Goal: Task Accomplishment & Management: Manage account settings

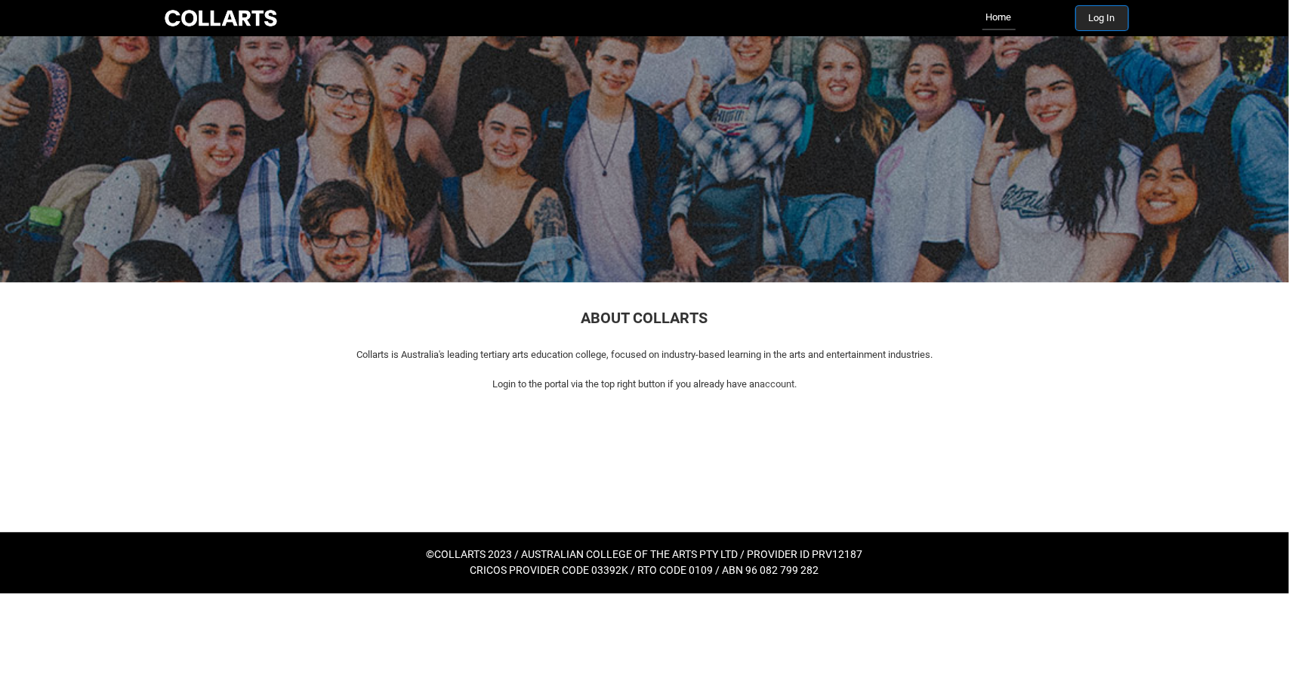
click at [1110, 13] on button "Log In" at bounding box center [1102, 18] width 52 height 24
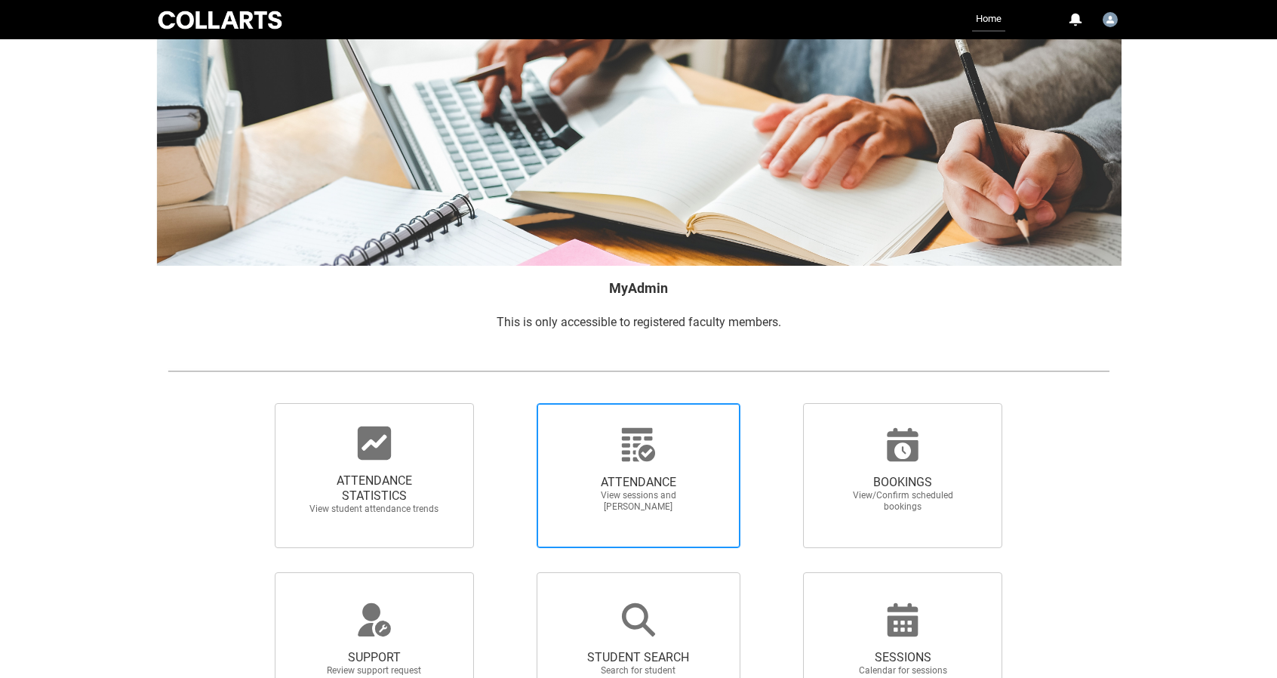
click at [618, 466] on span "ATTENDANCE View sessions and mark attendance" at bounding box center [638, 494] width 145 height 62
click at [511, 403] on input "ATTENDANCE View sessions and mark attendance" at bounding box center [510, 402] width 1 height 1
radio input "true"
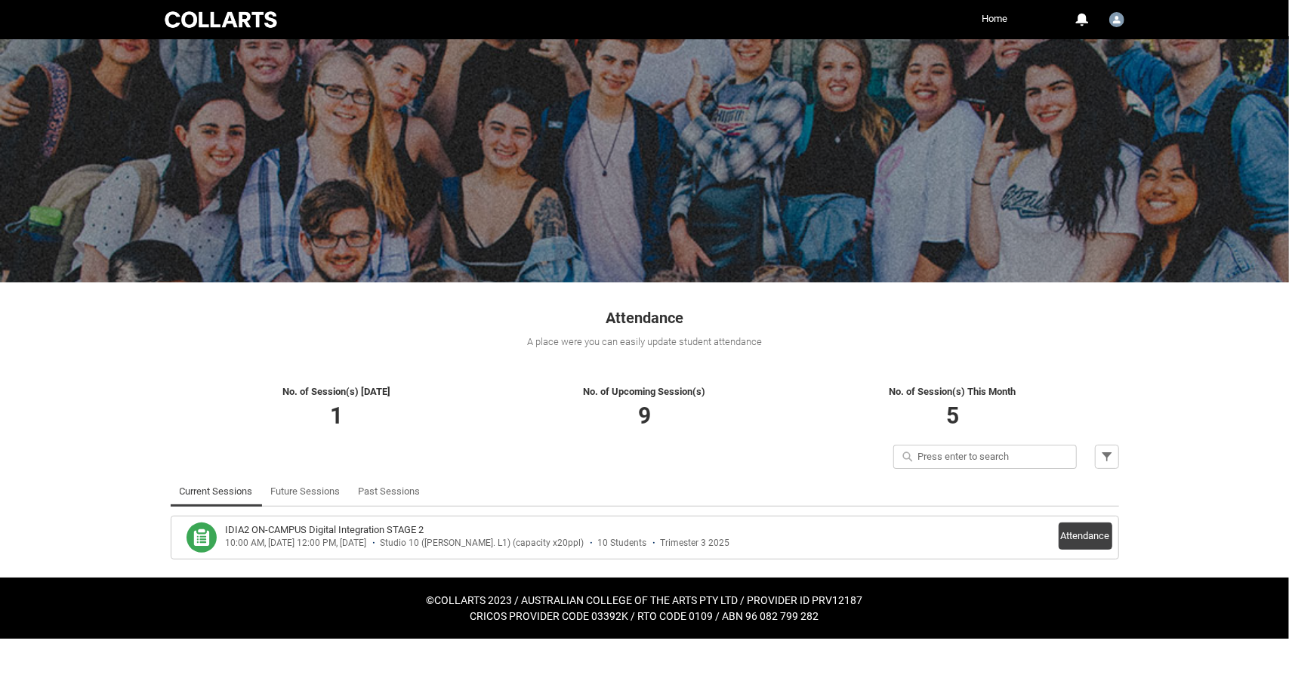
click at [1112, 543] on li "IDIA2 ON-CAMPUS Digital Integration STAGE 2 10:00 AM, 08-10-2025 - 12:00 PM, 08…" at bounding box center [645, 538] width 948 height 44
click at [1078, 531] on button "Attendance" at bounding box center [1085, 535] width 54 height 27
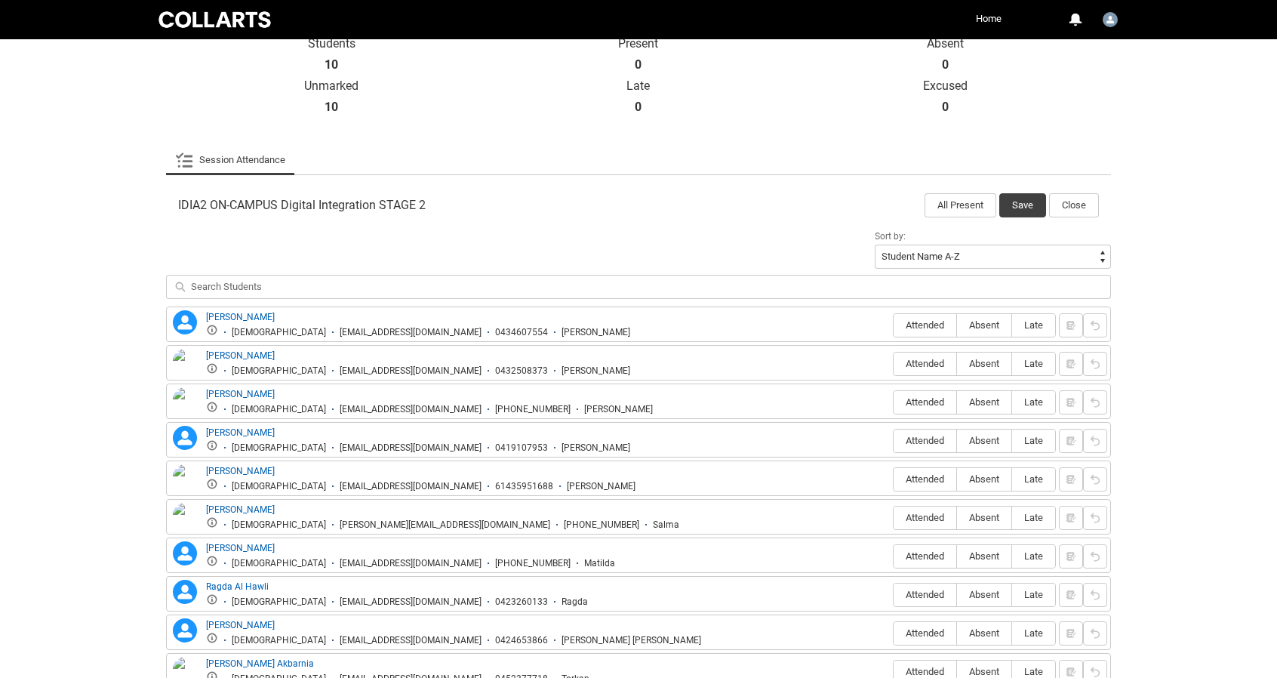
scroll to position [353, 0]
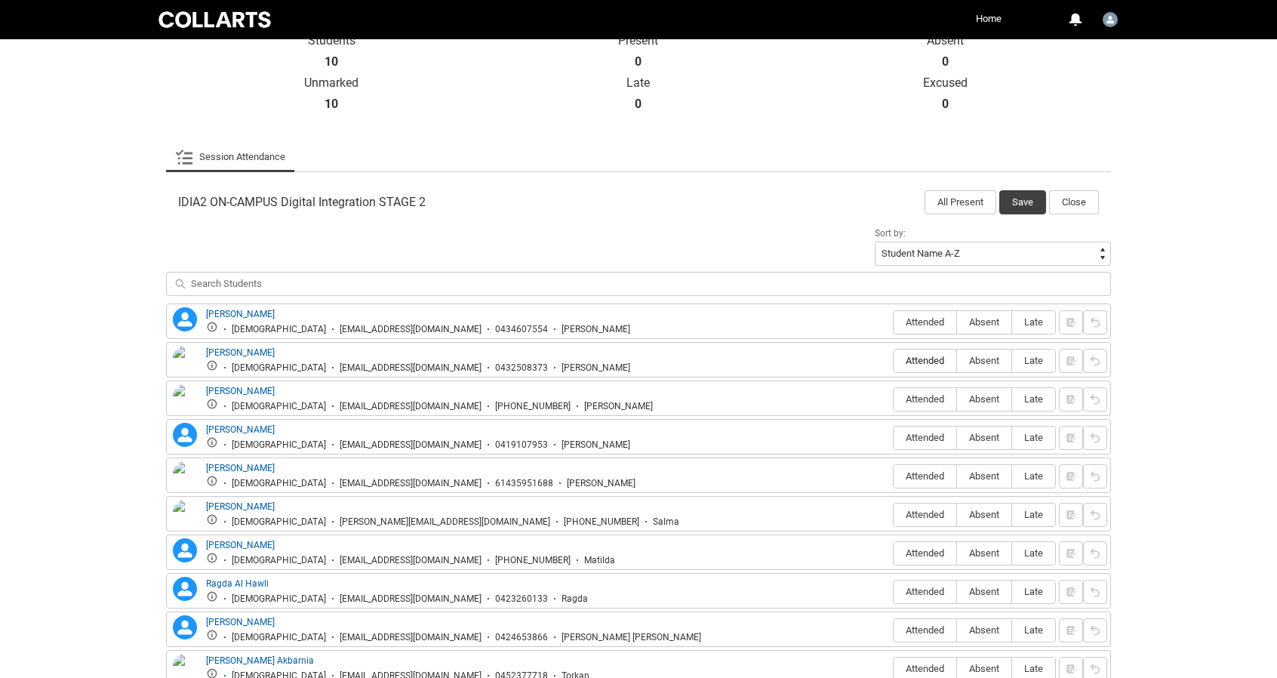
click at [918, 355] on span "Attended" at bounding box center [925, 360] width 63 height 11
click at [894, 360] on input "Attended" at bounding box center [893, 360] width 1 height 1
type lightning-radio-group "Attended"
radio input "true"
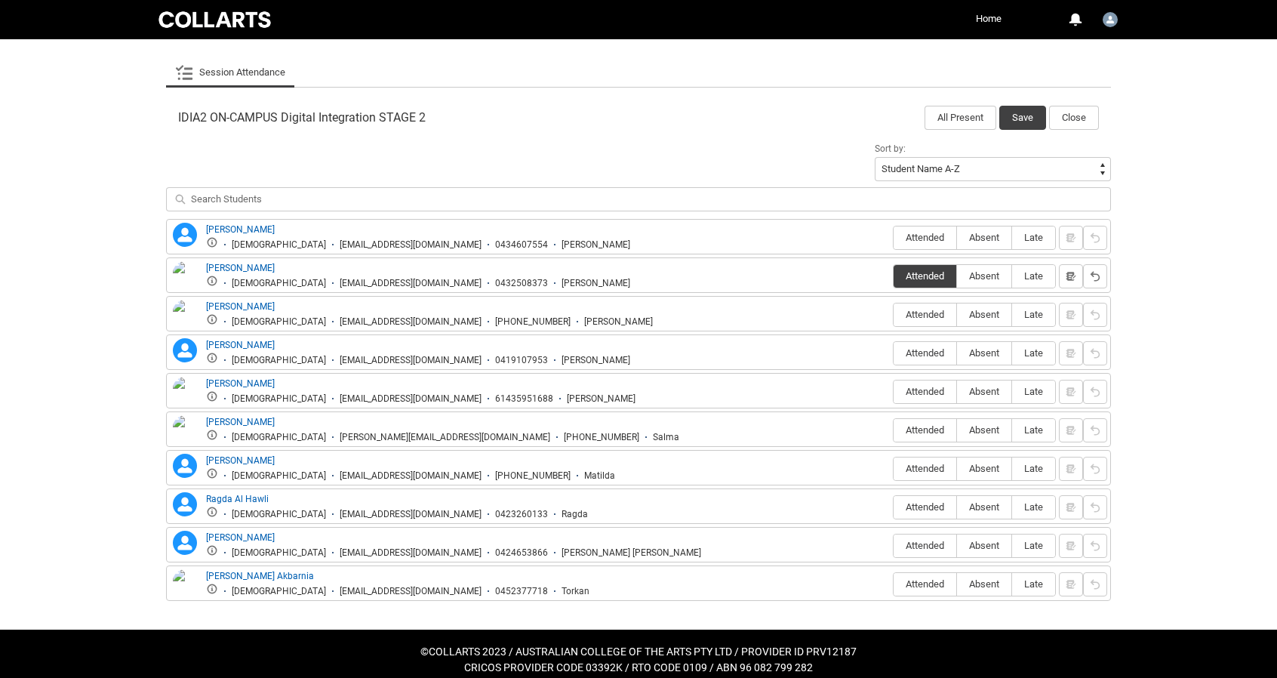
scroll to position [444, 0]
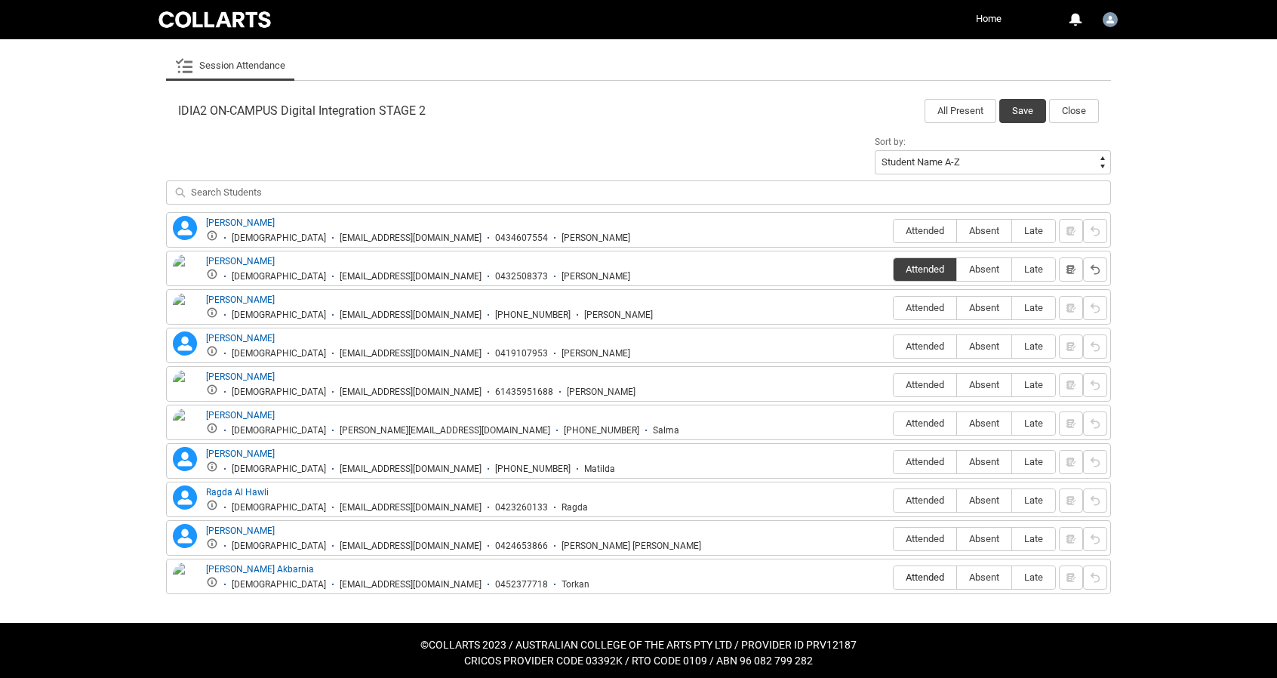
click at [920, 574] on span "Attended" at bounding box center [925, 577] width 63 height 11
click at [894, 577] on input "Attended" at bounding box center [893, 577] width 1 height 1
type lightning-radio-group "Attended"
radio input "true"
click at [927, 533] on span "Attended" at bounding box center [925, 538] width 63 height 11
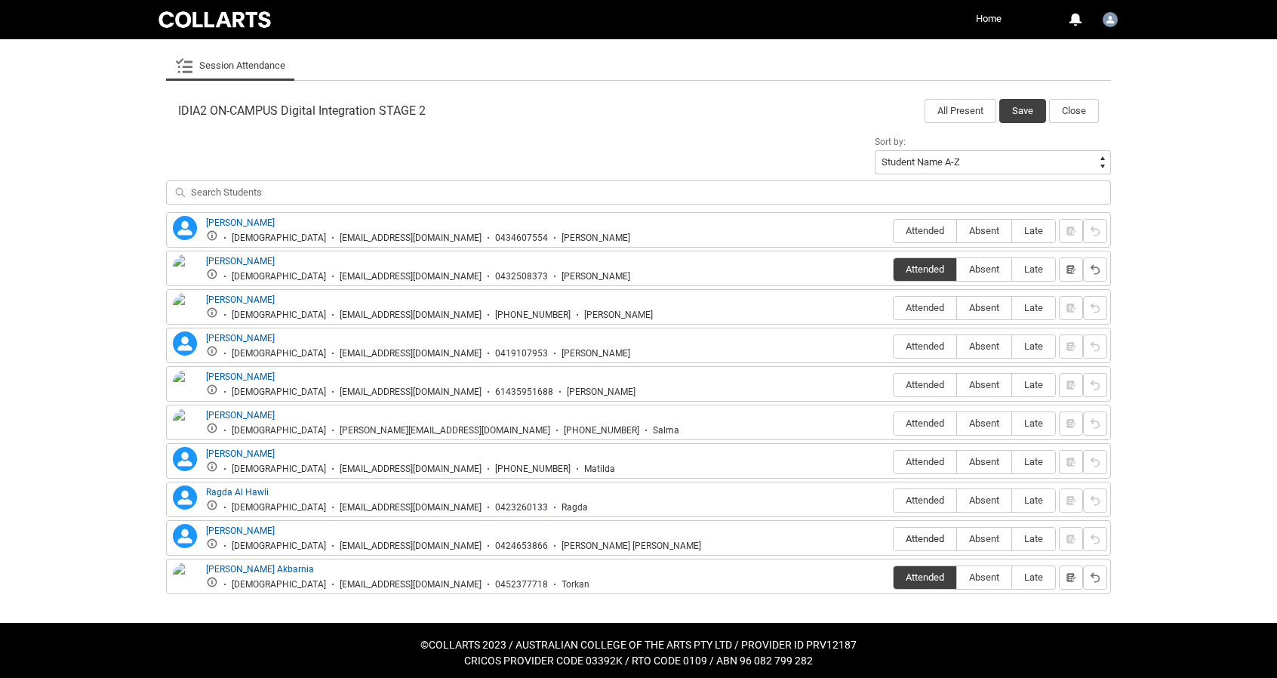
click at [894, 538] on input "Attended" at bounding box center [893, 538] width 1 height 1
type lightning-radio-group "Attended"
radio input "true"
click at [968, 499] on span "Absent" at bounding box center [984, 500] width 54 height 11
click at [957, 500] on input "Absent" at bounding box center [957, 500] width 1 height 1
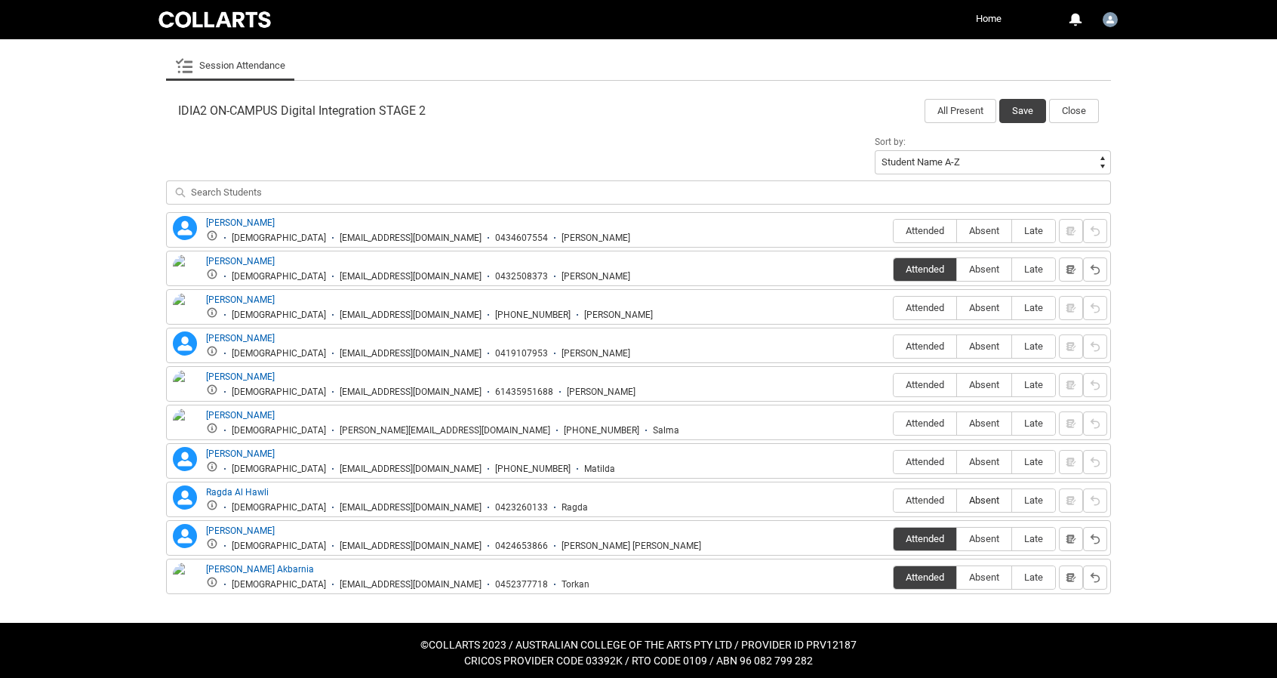
type lightning-radio-group "Absent"
radio input "true"
click at [982, 470] on div "Matilda Mcleod-Hoskin Matilda Mcleod-Hoskin Female matildahoskin@gmail.com +61 …" at bounding box center [639, 461] width 938 height 28
click at [981, 456] on span "Absent" at bounding box center [984, 461] width 54 height 11
click at [957, 461] on input "Absent" at bounding box center [957, 461] width 1 height 1
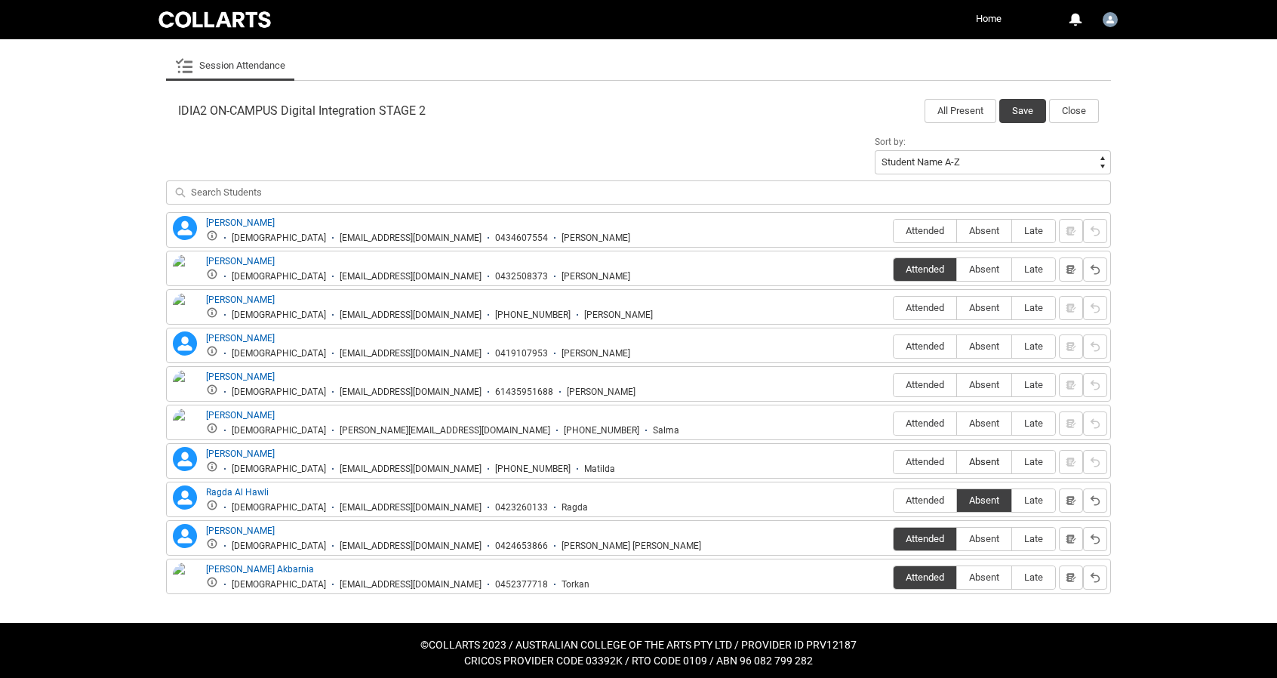
type lightning-radio-group "Absent"
radio input "true"
click at [980, 423] on span "Absent" at bounding box center [984, 422] width 54 height 11
click at [957, 423] on input "Absent" at bounding box center [957, 423] width 1 height 1
type lightning-radio-group "Absent"
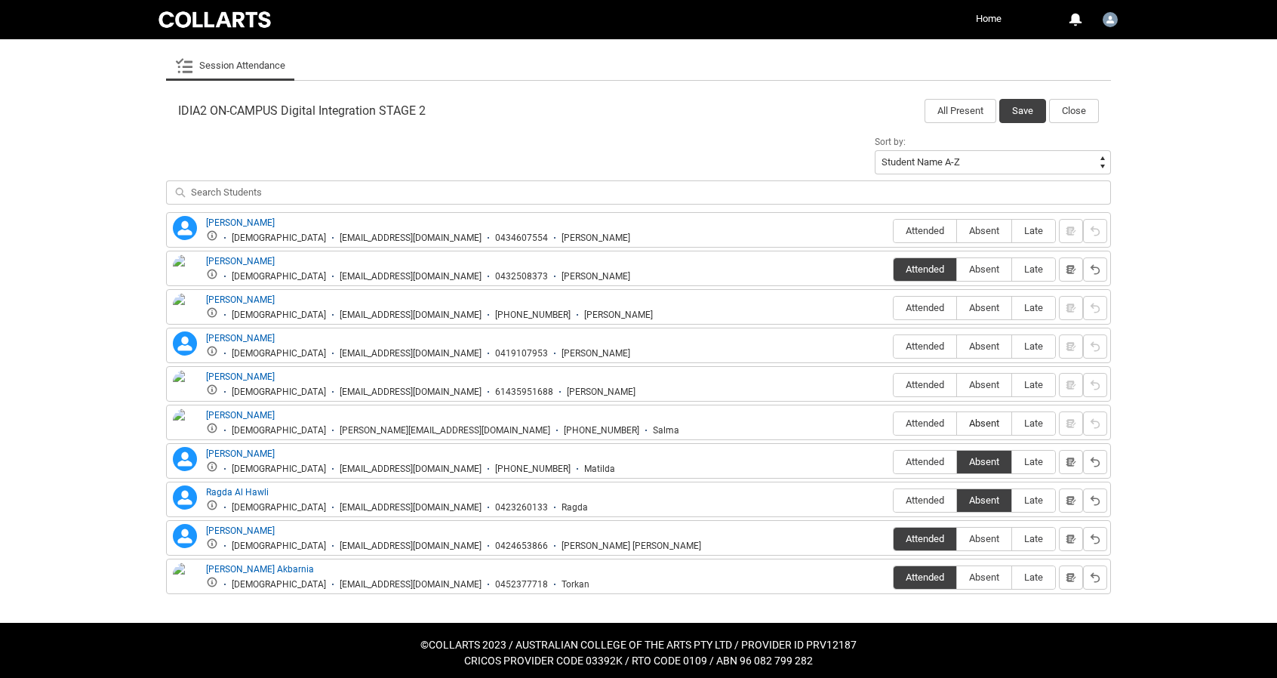
radio input "true"
click at [983, 379] on span "Absent" at bounding box center [984, 384] width 54 height 11
click at [957, 384] on input "Absent" at bounding box center [957, 384] width 1 height 1
type lightning-radio-group "Absent"
radio input "true"
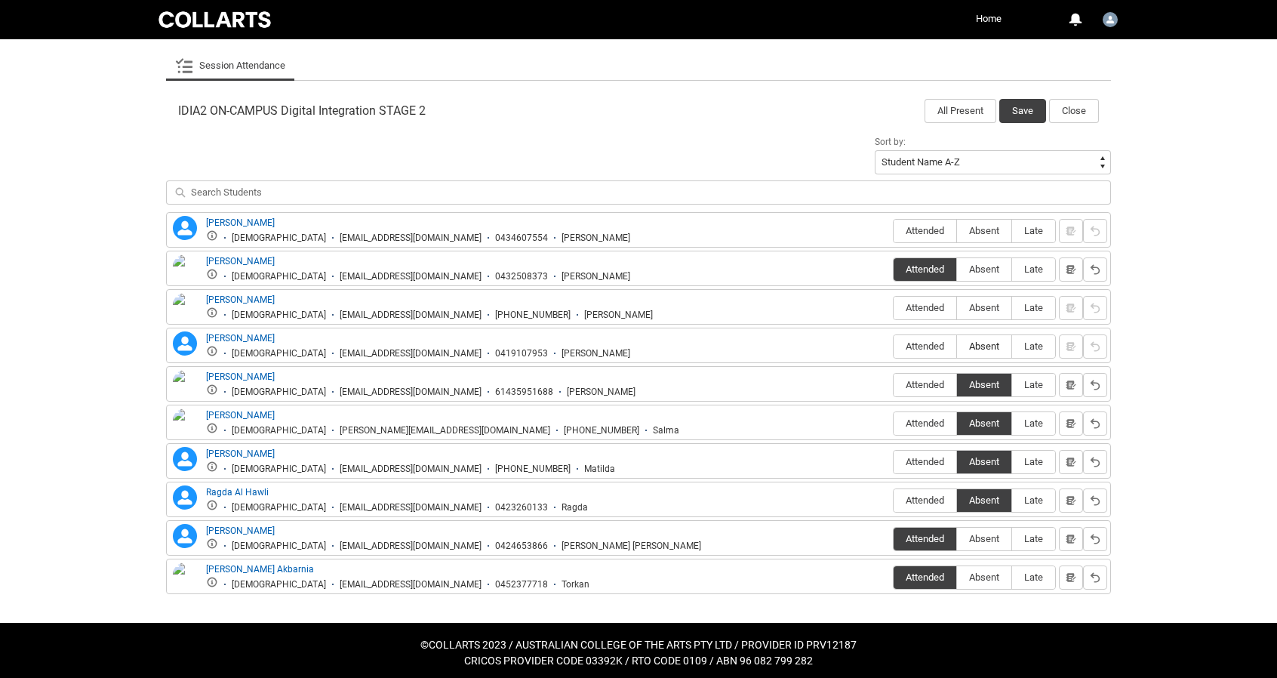
click at [983, 341] on span "Absent" at bounding box center [984, 345] width 54 height 11
click at [957, 346] on input "Absent" at bounding box center [957, 346] width 1 height 1
type lightning-radio-group "Absent"
radio input "true"
click at [984, 302] on span "Absent" at bounding box center [984, 307] width 54 height 11
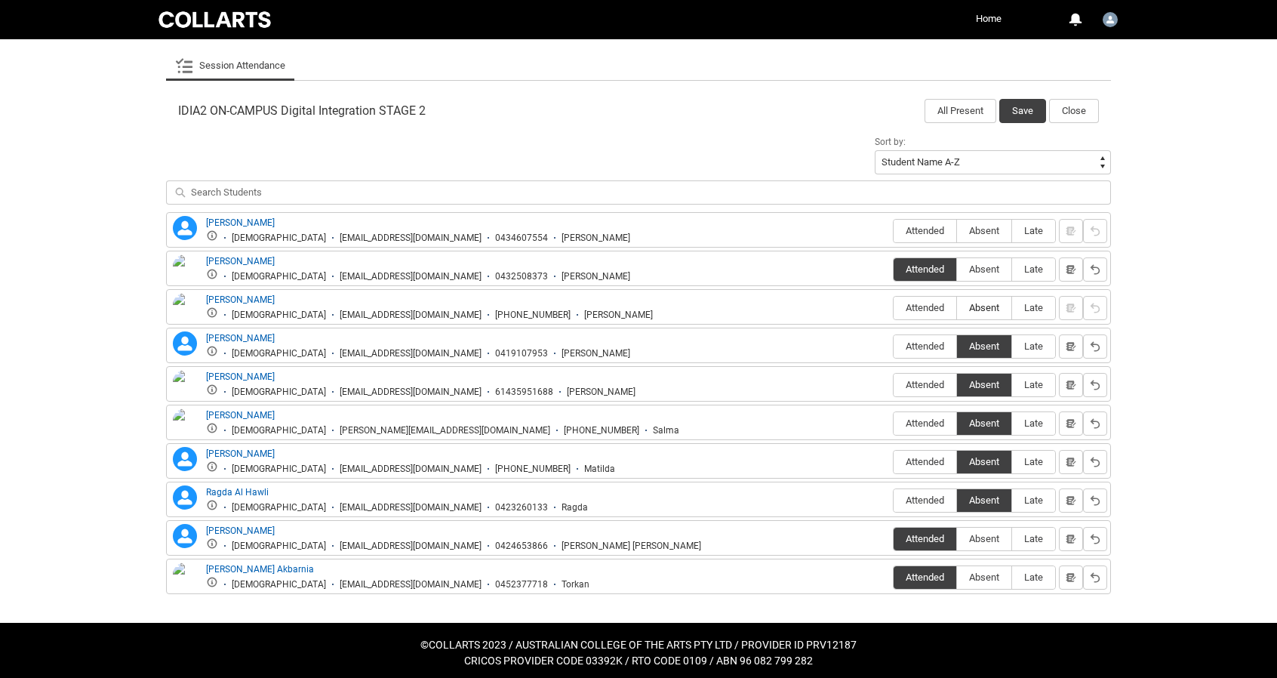
click at [957, 307] on input "Absent" at bounding box center [957, 307] width 1 height 1
type lightning-radio-group "Absent"
radio input "true"
click at [983, 227] on span "Absent" at bounding box center [984, 230] width 54 height 11
click at [957, 230] on input "Absent" at bounding box center [957, 230] width 1 height 1
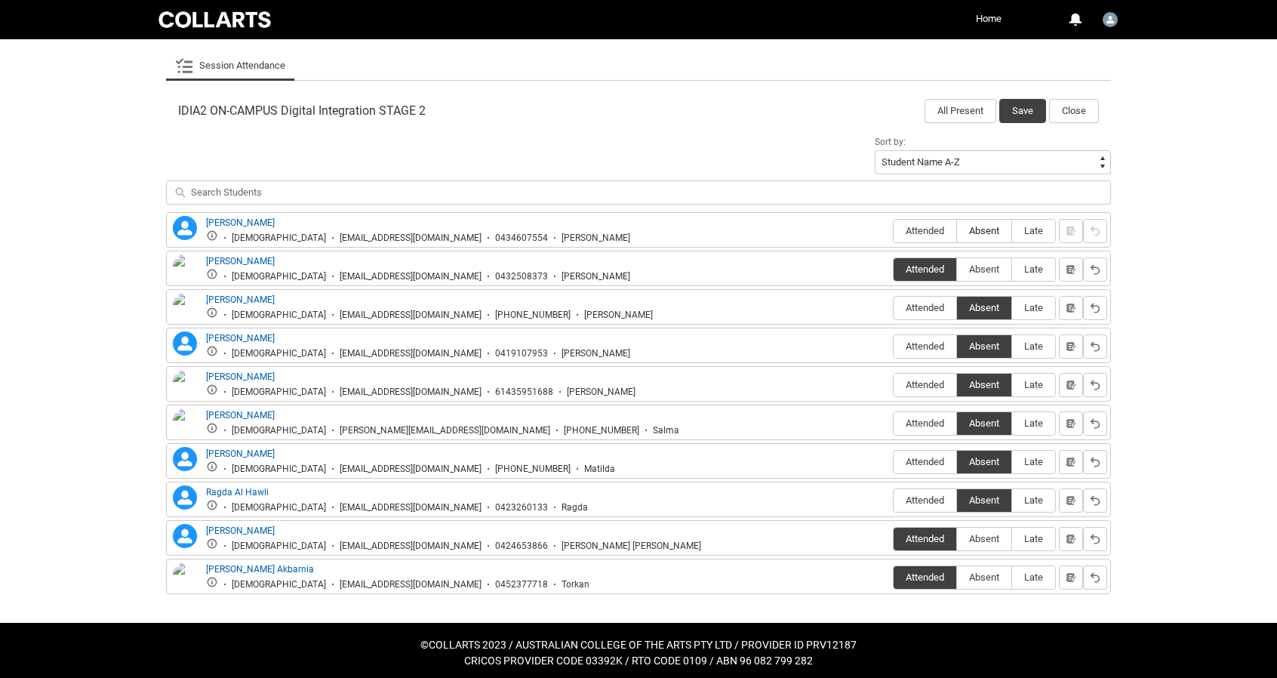
type lightning-radio-group "Absent"
radio input "true"
click at [1019, 110] on button "Save" at bounding box center [1023, 111] width 47 height 24
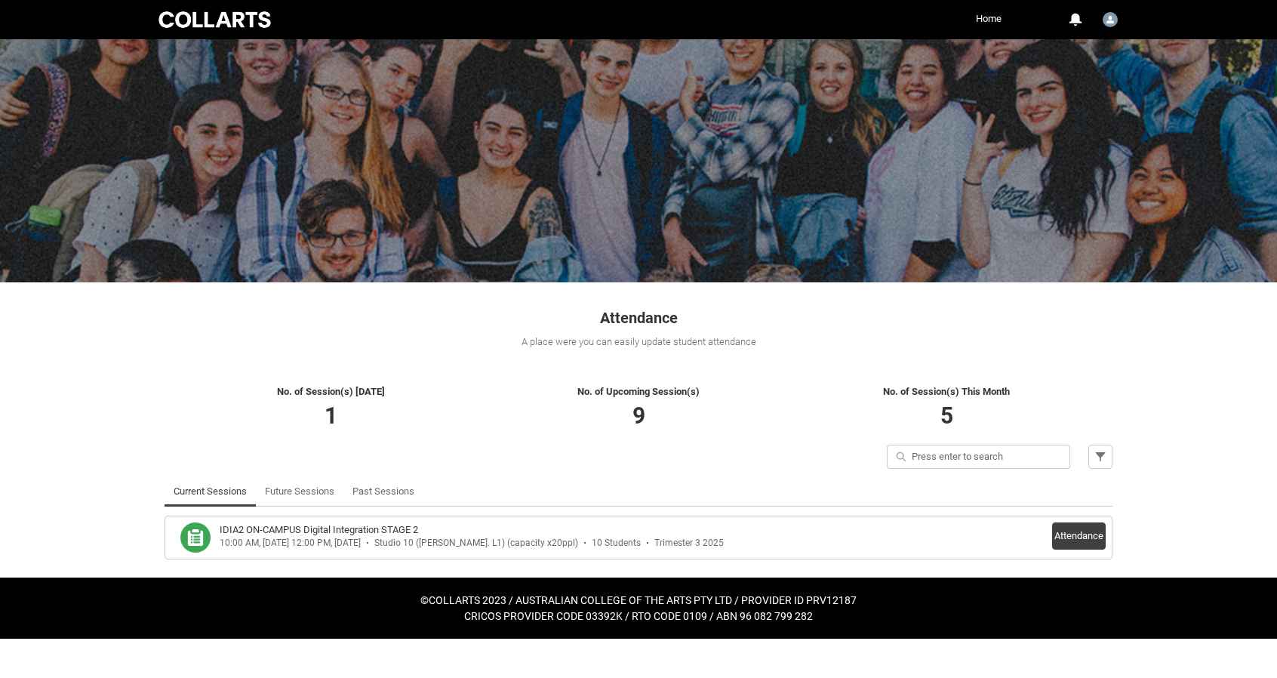
scroll to position [0, 0]
click at [1086, 535] on button "Attendance" at bounding box center [1085, 535] width 54 height 27
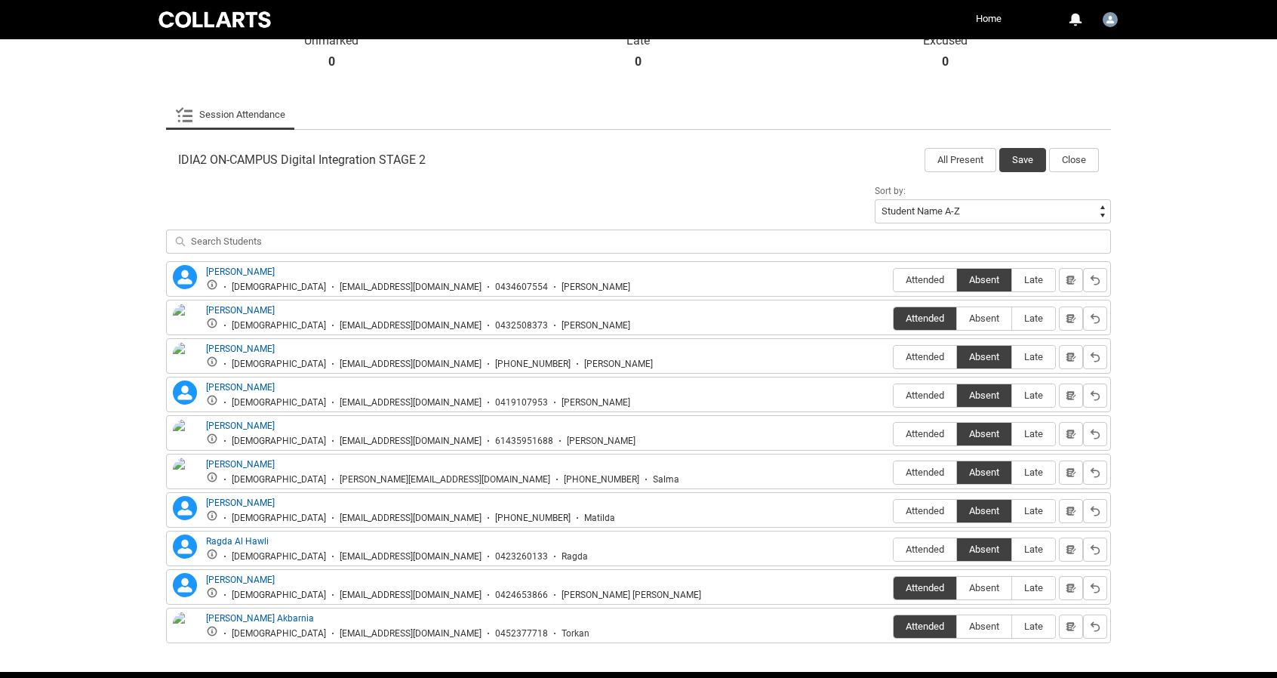
scroll to position [444, 0]
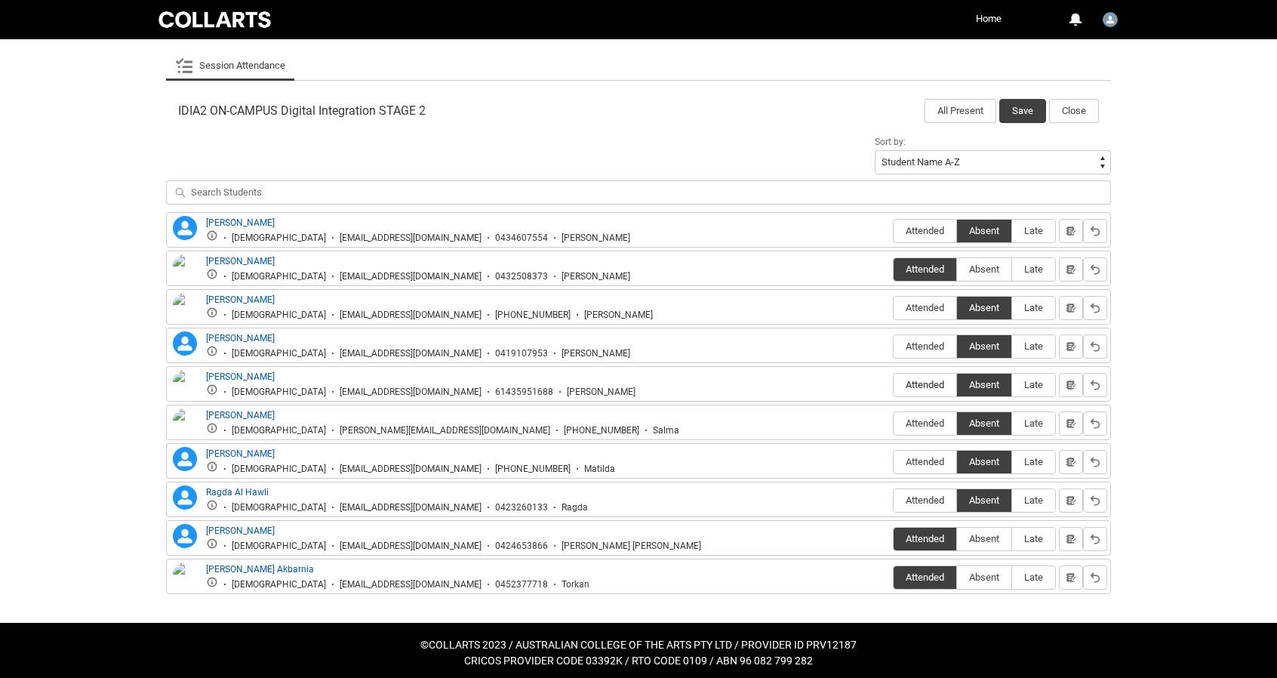
click at [907, 383] on span "Attended" at bounding box center [925, 384] width 63 height 11
click at [894, 384] on input "Attended" at bounding box center [893, 384] width 1 height 1
type lightning-radio-group "Attended"
radio input "true"
click at [1026, 114] on button "Save" at bounding box center [1023, 111] width 47 height 24
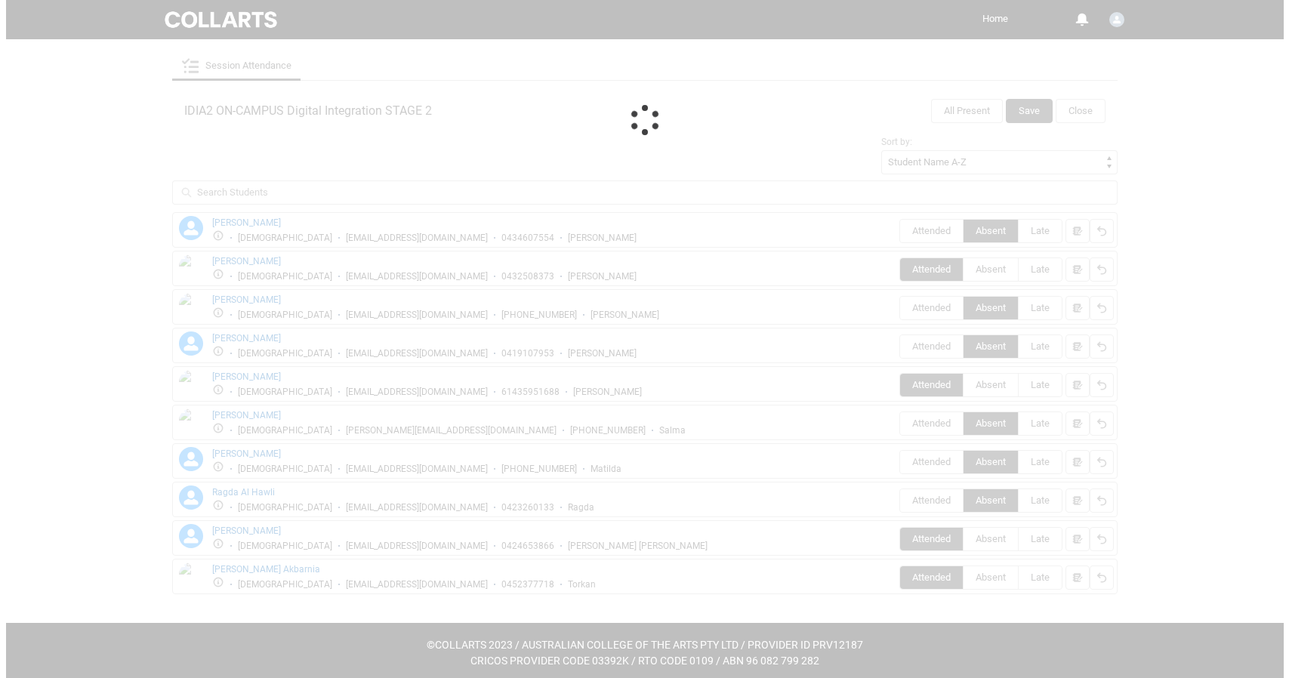
scroll to position [0, 0]
